Goal: Information Seeking & Learning: Check status

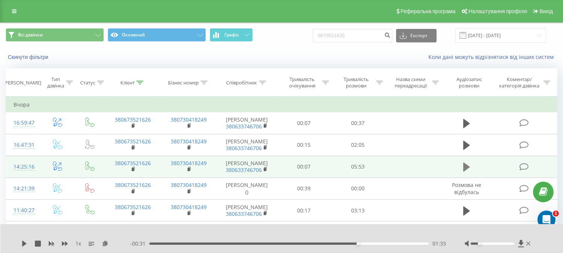
click at [468, 172] on icon at bounding box center [467, 167] width 7 height 9
click at [261, 244] on div "01:52" at bounding box center [289, 243] width 280 height 2
click at [521, 245] on icon at bounding box center [521, 243] width 6 height 7
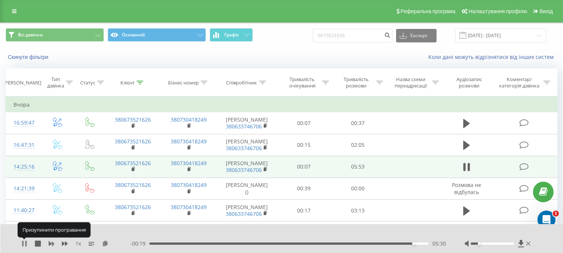
click at [24, 243] on icon at bounding box center [24, 244] width 6 height 6
click at [260, 84] on icon at bounding box center [262, 83] width 7 height 4
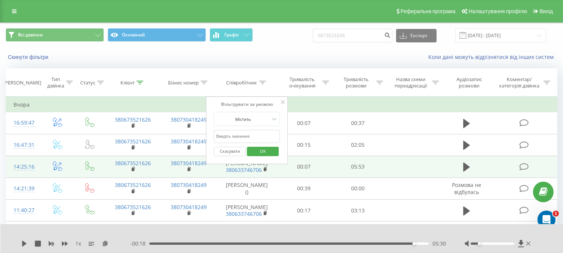
click at [247, 135] on input "text" at bounding box center [247, 136] width 66 height 13
type input "глав"
click at [269, 150] on span "OK" at bounding box center [263, 151] width 21 height 12
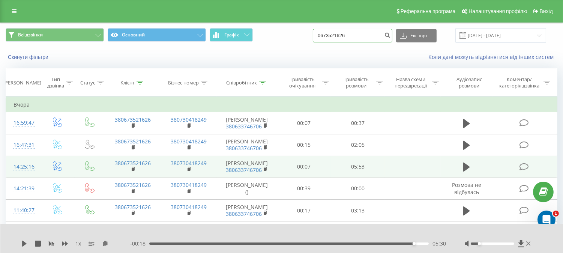
click at [344, 33] on input "0673521626" at bounding box center [353, 36] width 80 height 14
click at [38, 55] on button "Скинути фільтри" at bounding box center [29, 57] width 47 height 7
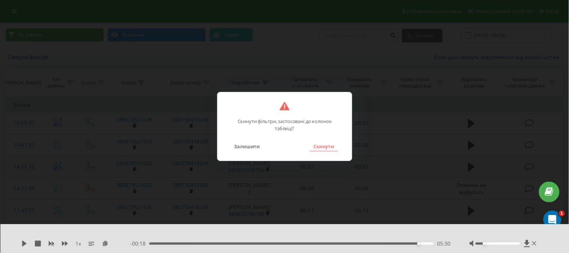
click at [327, 147] on button "Скинути" at bounding box center [324, 147] width 28 height 10
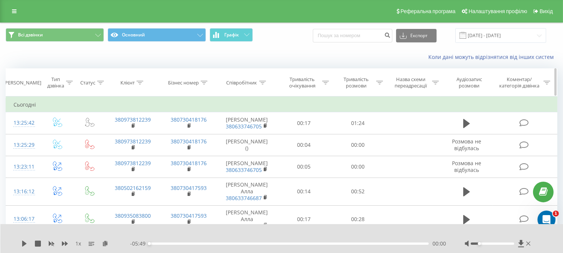
click at [263, 82] on icon at bounding box center [262, 83] width 7 height 4
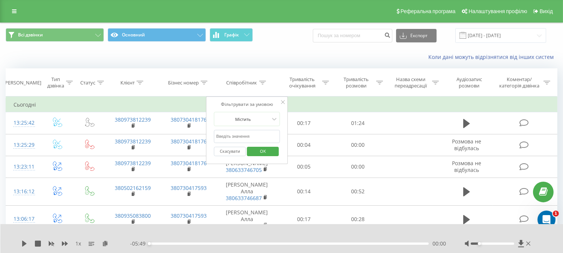
click at [250, 135] on input "text" at bounding box center [247, 136] width 66 height 13
type input "глав"
click at [258, 151] on span "OK" at bounding box center [263, 151] width 21 height 12
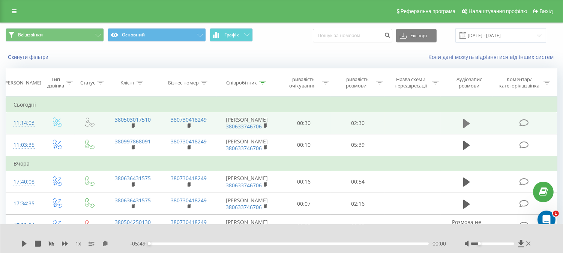
click at [466, 127] on icon at bounding box center [467, 123] width 7 height 9
click at [522, 245] on icon at bounding box center [521, 243] width 6 height 7
click at [23, 243] on icon at bounding box center [23, 244] width 2 height 6
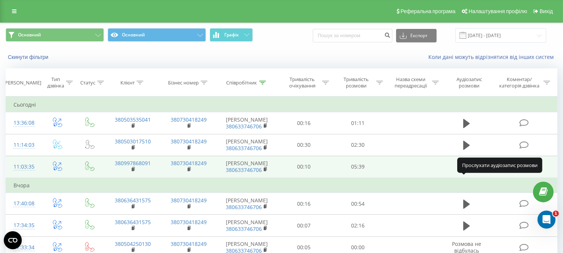
click at [466, 172] on icon at bounding box center [467, 167] width 7 height 9
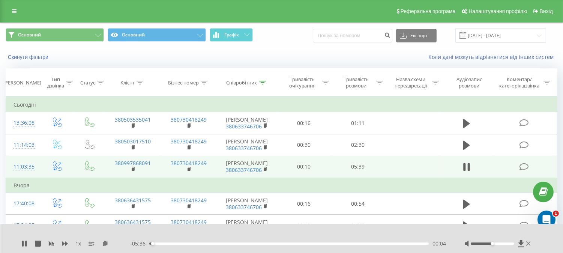
click at [466, 171] on icon at bounding box center [465, 167] width 2 height 8
